Goal: Find specific page/section: Find specific page/section

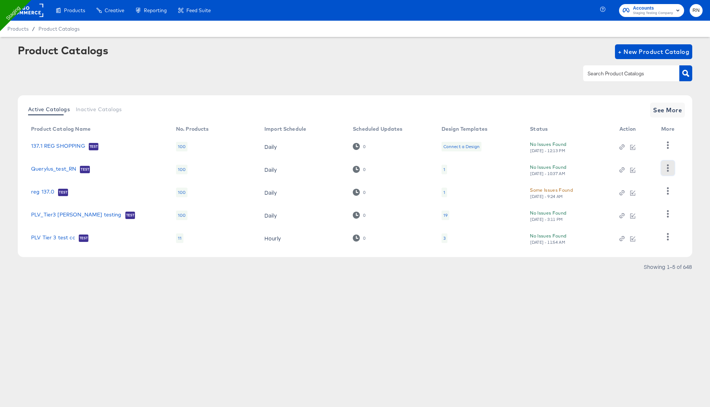
click at [663, 170] on button "button" at bounding box center [667, 168] width 13 height 15
click at [660, 256] on div "Active Catalogs Inactive Catalogs See More Product Catalog Name No. Products Im…" at bounding box center [355, 176] width 674 height 162
click at [667, 165] on icon "button" at bounding box center [667, 168] width 7 height 7
click at [648, 183] on div "Changelog" at bounding box center [638, 183] width 74 height 12
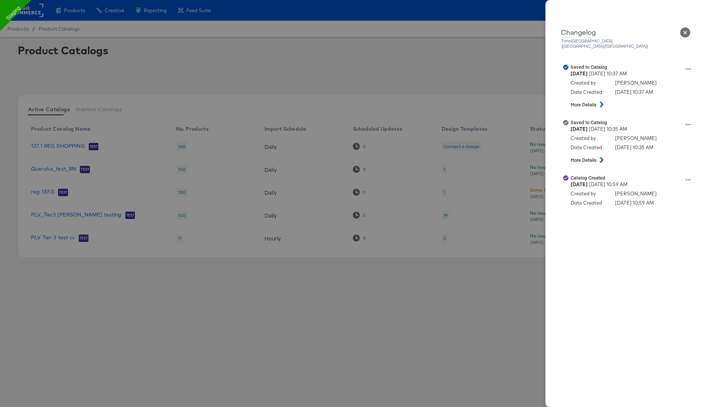
click at [685, 30] on icon "Close" at bounding box center [685, 32] width 10 height 10
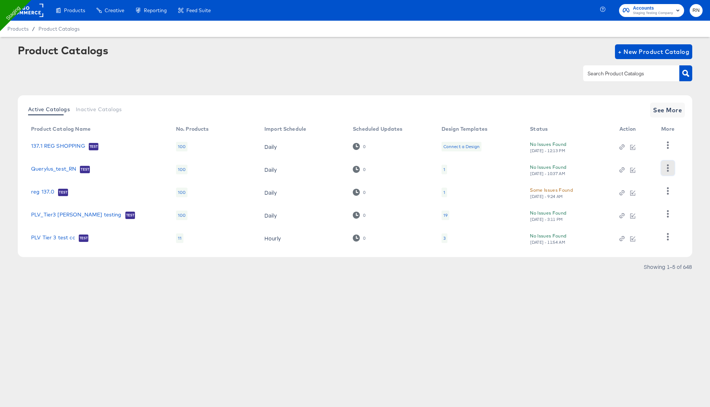
click at [667, 166] on icon "button" at bounding box center [668, 168] width 2 height 7
click at [644, 197] on div "HUD Checks (Internal)" at bounding box center [638, 195] width 74 height 12
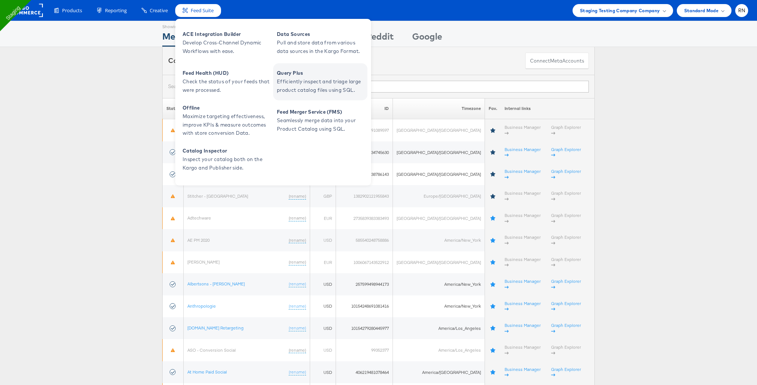
click at [321, 76] on span "Query Plus" at bounding box center [321, 73] width 89 height 9
